Goal: Task Accomplishment & Management: Use online tool/utility

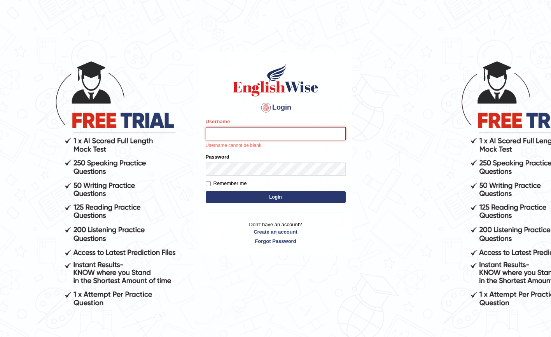
type input "Iqrabatool"
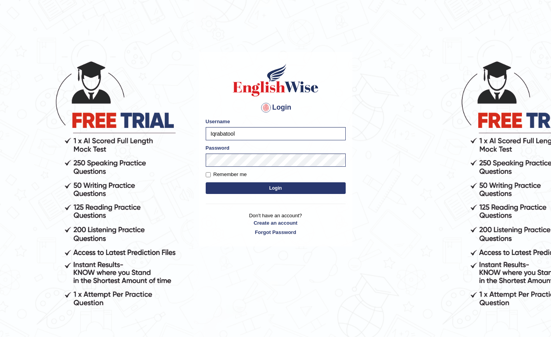
click at [281, 186] on button "Login" at bounding box center [276, 189] width 140 height 12
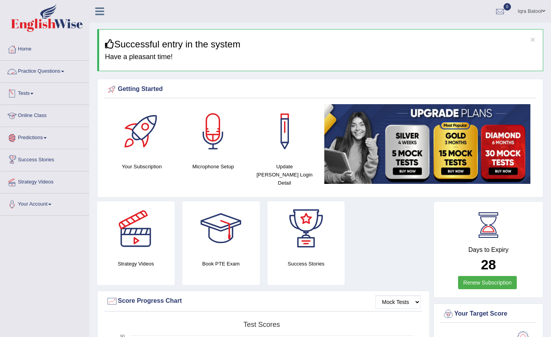
click at [51, 118] on link "Online Class" at bounding box center [44, 114] width 89 height 19
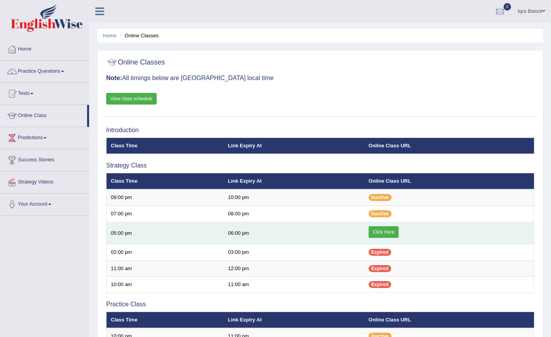
click at [381, 230] on link "Click Here" at bounding box center [384, 232] width 30 height 12
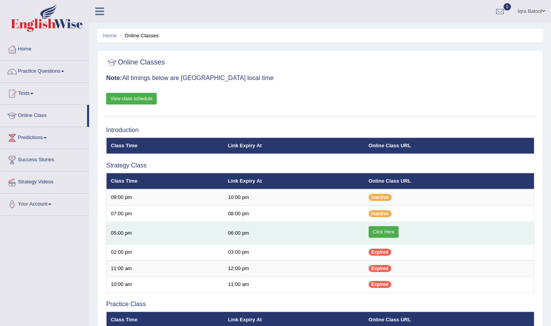
click at [382, 229] on link "Click Here" at bounding box center [384, 232] width 30 height 12
